Goal: Check status

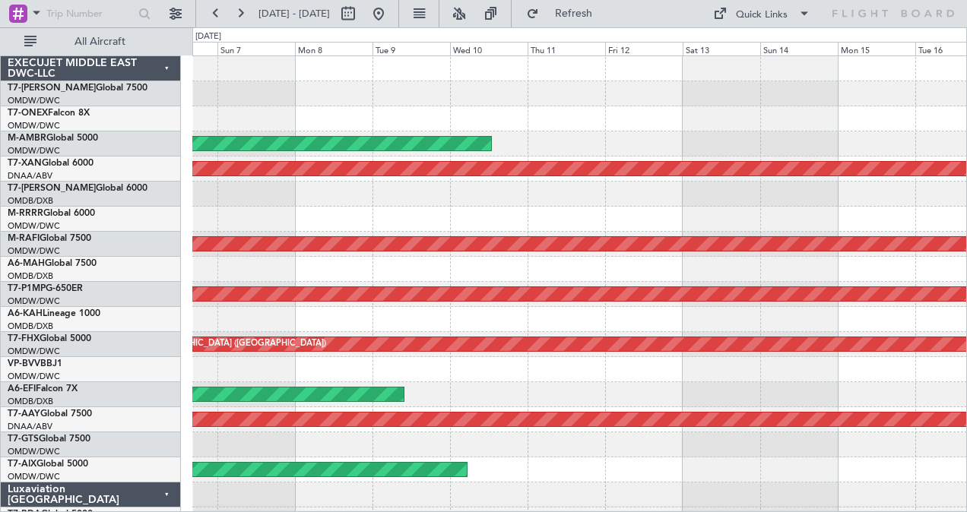
click at [810, 106] on div "Planned Maint Dubai (Al Maktoum Intl) AOG Maint Dubai (Al Maktoum Intl) AOG Mai…" at bounding box center [579, 382] width 775 height 652
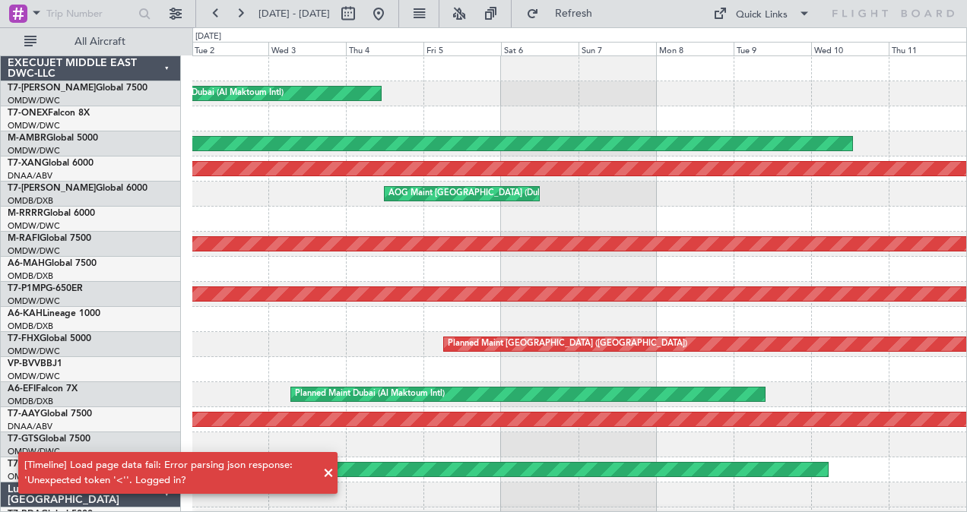
scroll to position [10, 0]
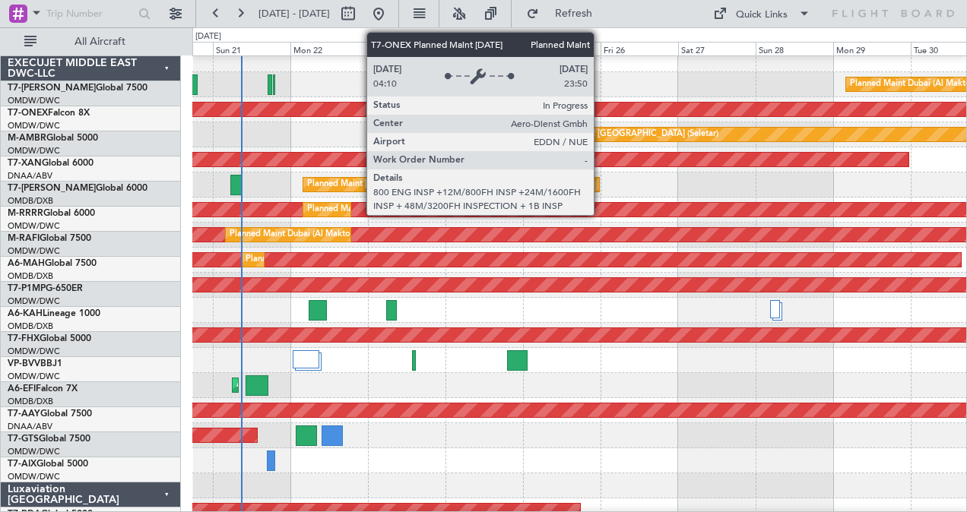
scroll to position [5, 0]
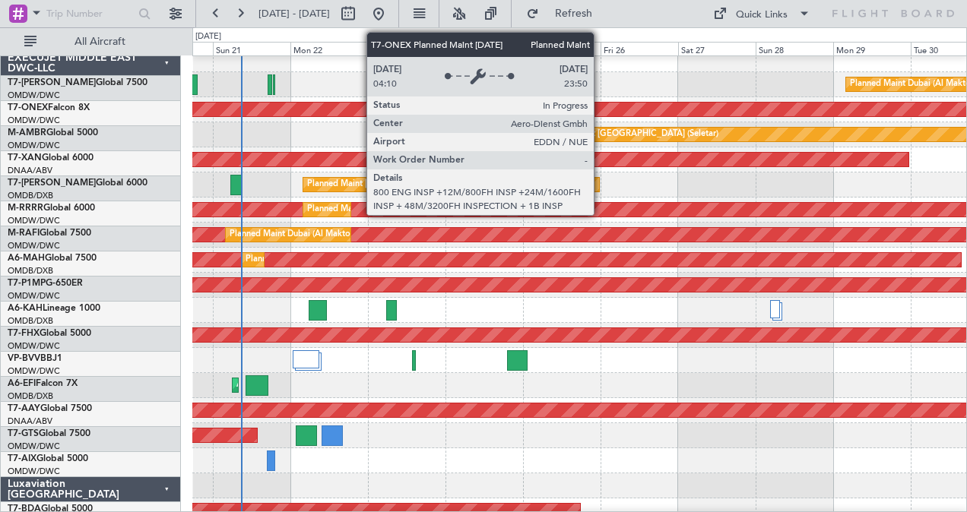
click at [239, 113] on div "Planned Maint Nurnberg" at bounding box center [906, 110] width 1670 height 14
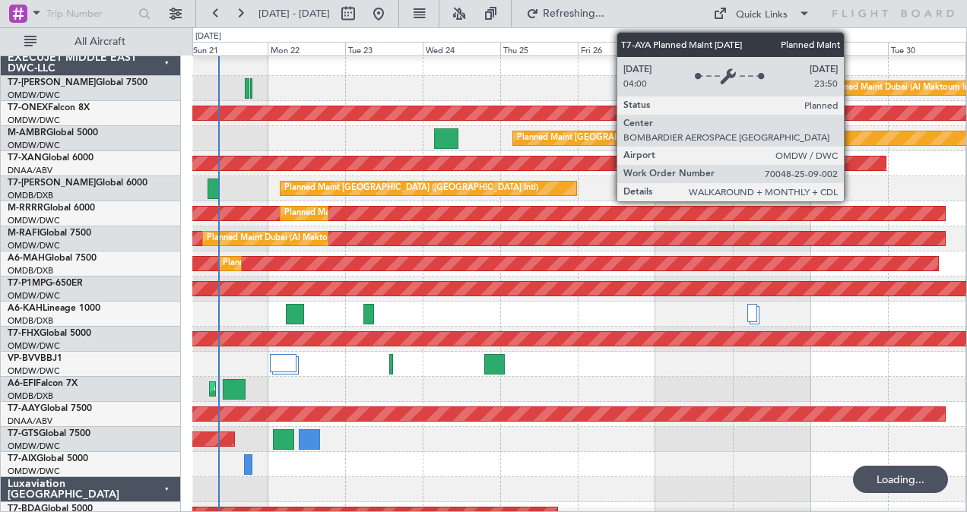
click at [851, 93] on div "Planned Maint Dubai (Al Maktoum Intl)" at bounding box center [902, 88] width 150 height 23
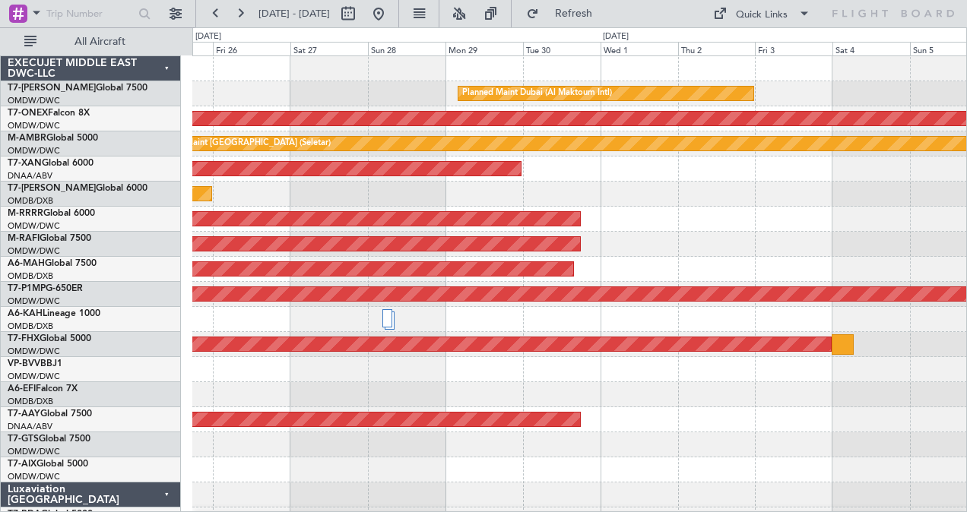
scroll to position [0, 0]
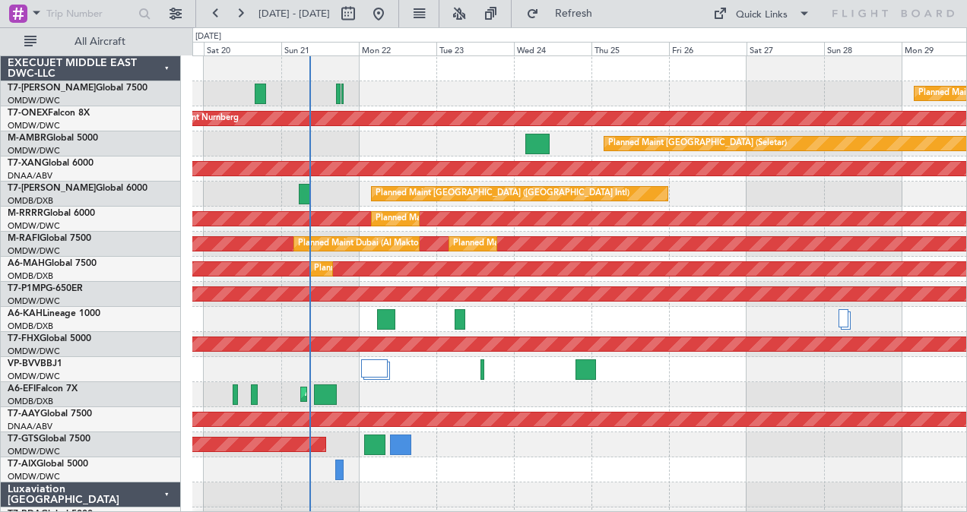
click at [898, 135] on div "Planned Maint Dubai (Al Maktoum Intl) Planned Maint Nurnberg Planned Maint [GEO…" at bounding box center [579, 382] width 775 height 652
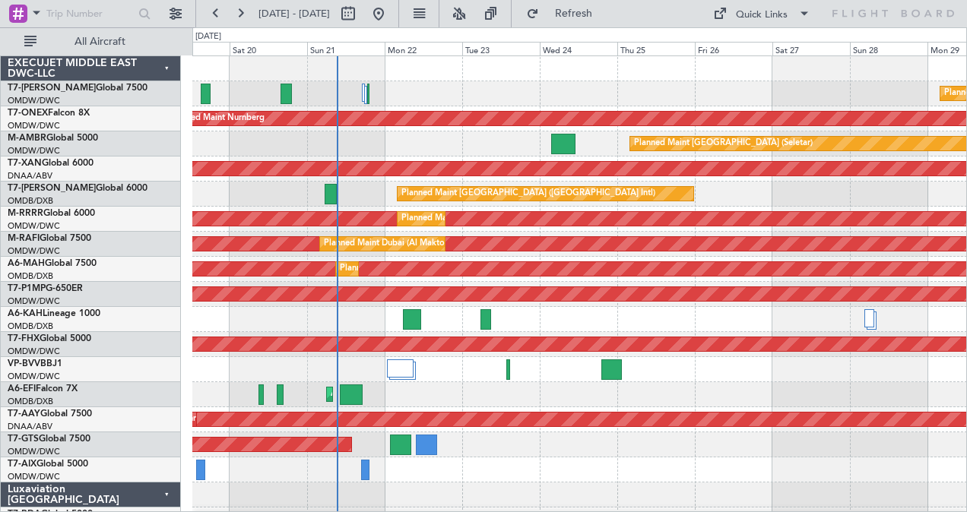
click at [541, 87] on div "Planned Maint Dubai (Al Maktoum Intl)" at bounding box center [579, 93] width 775 height 25
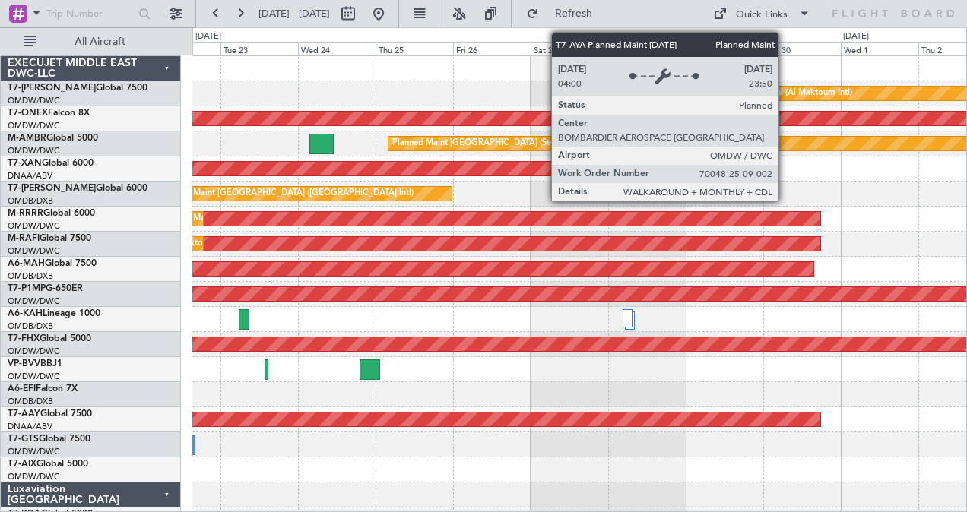
click at [786, 90] on div "Planned Maint Dubai (Al Maktoum Intl)" at bounding box center [777, 93] width 150 height 23
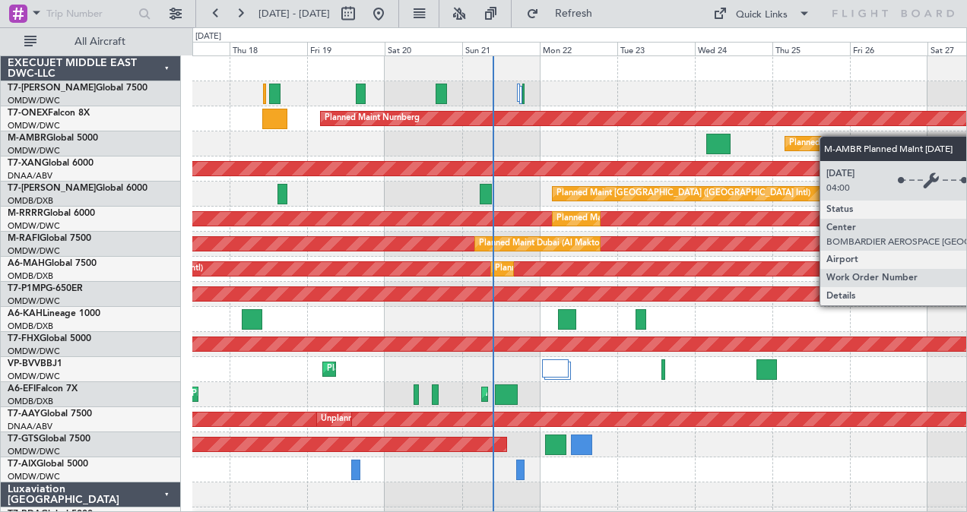
click at [838, 136] on div "Planned Maint Dubai (Al Maktoum Intl) Planned Maint Nurnberg Planned Maint [GEO…" at bounding box center [579, 382] width 775 height 652
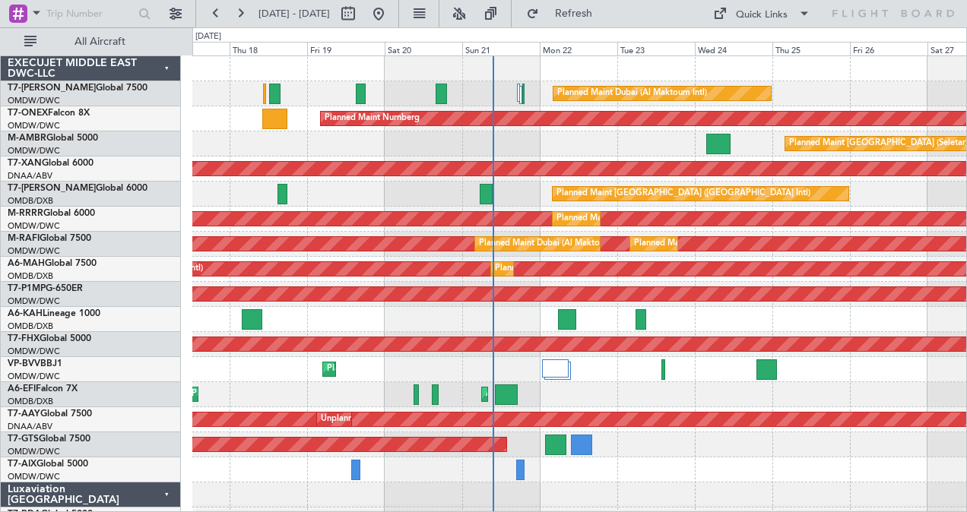
click at [338, 77] on div at bounding box center [579, 68] width 775 height 25
